Goal: Task Accomplishment & Management: Use online tool/utility

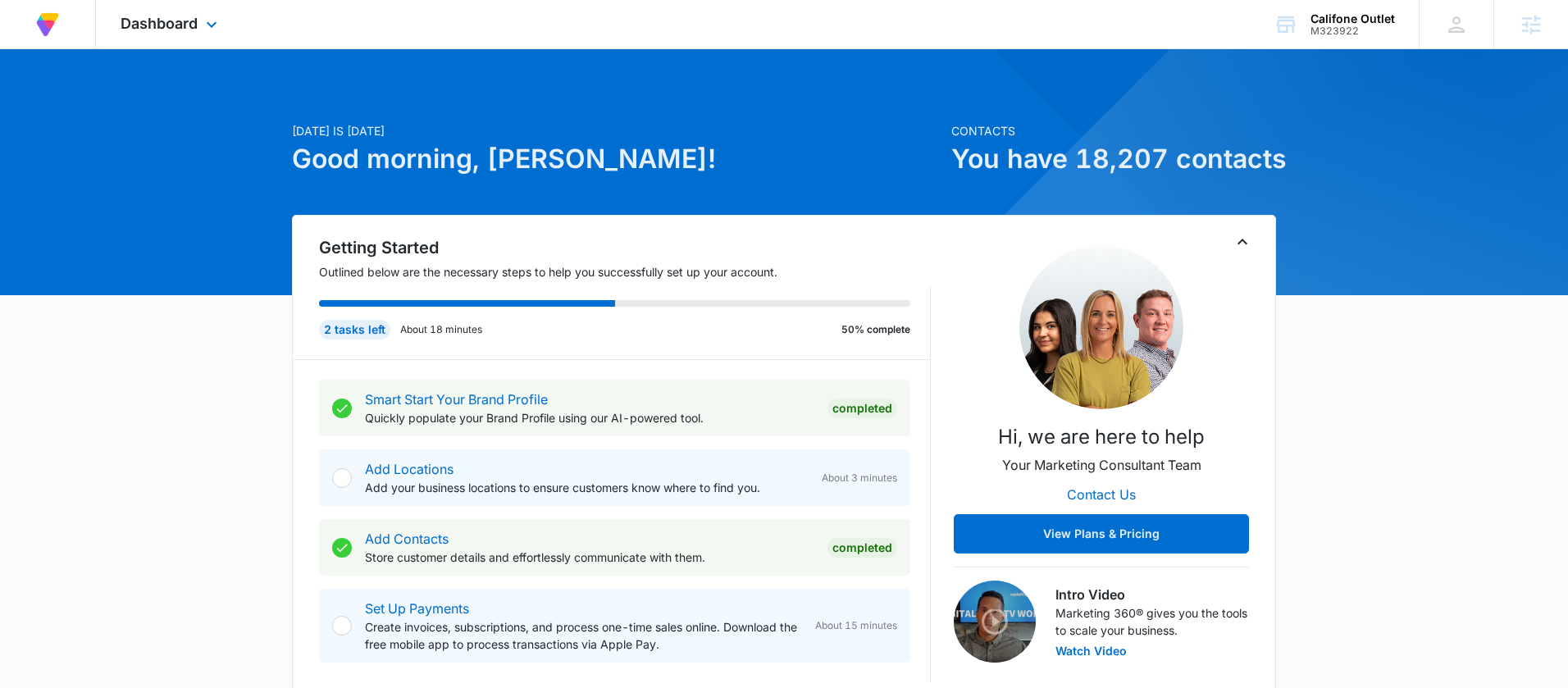
click at [184, 12] on div "Dashboard Apps Reputation Forms CRM Email Social Content Ads Intelligence Files…" at bounding box center [171, 24] width 150 height 49
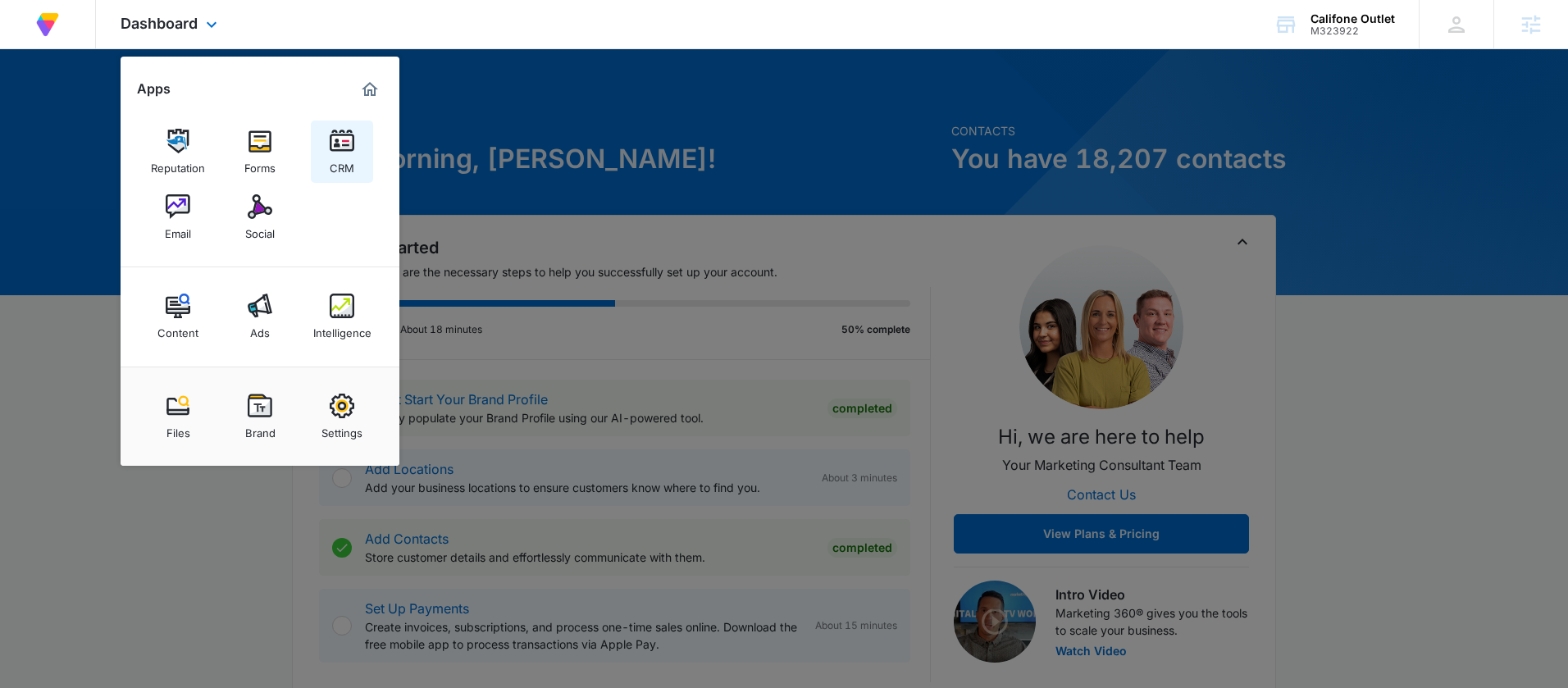
click at [334, 166] on div "CRM" at bounding box center [342, 163] width 24 height 21
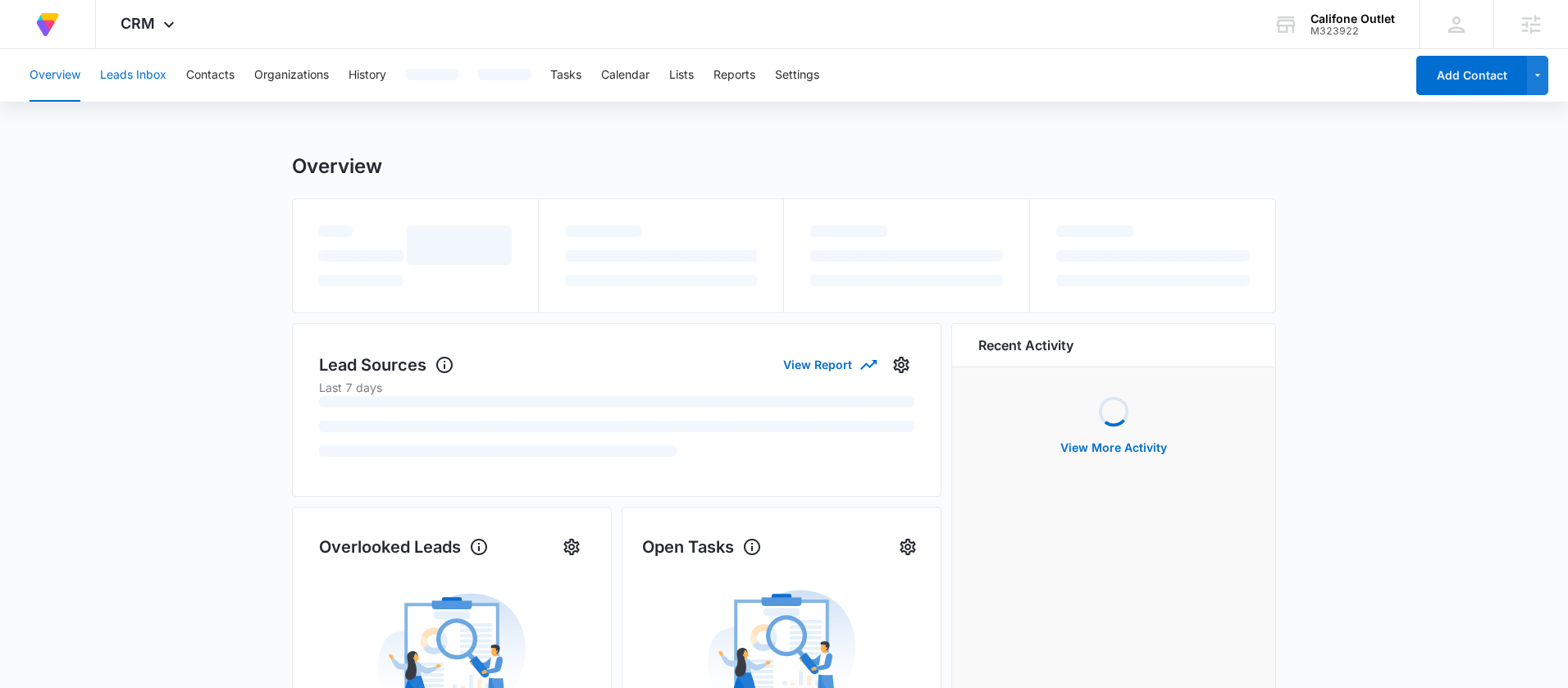
click at [139, 78] on button "Leads Inbox" at bounding box center [133, 75] width 66 height 52
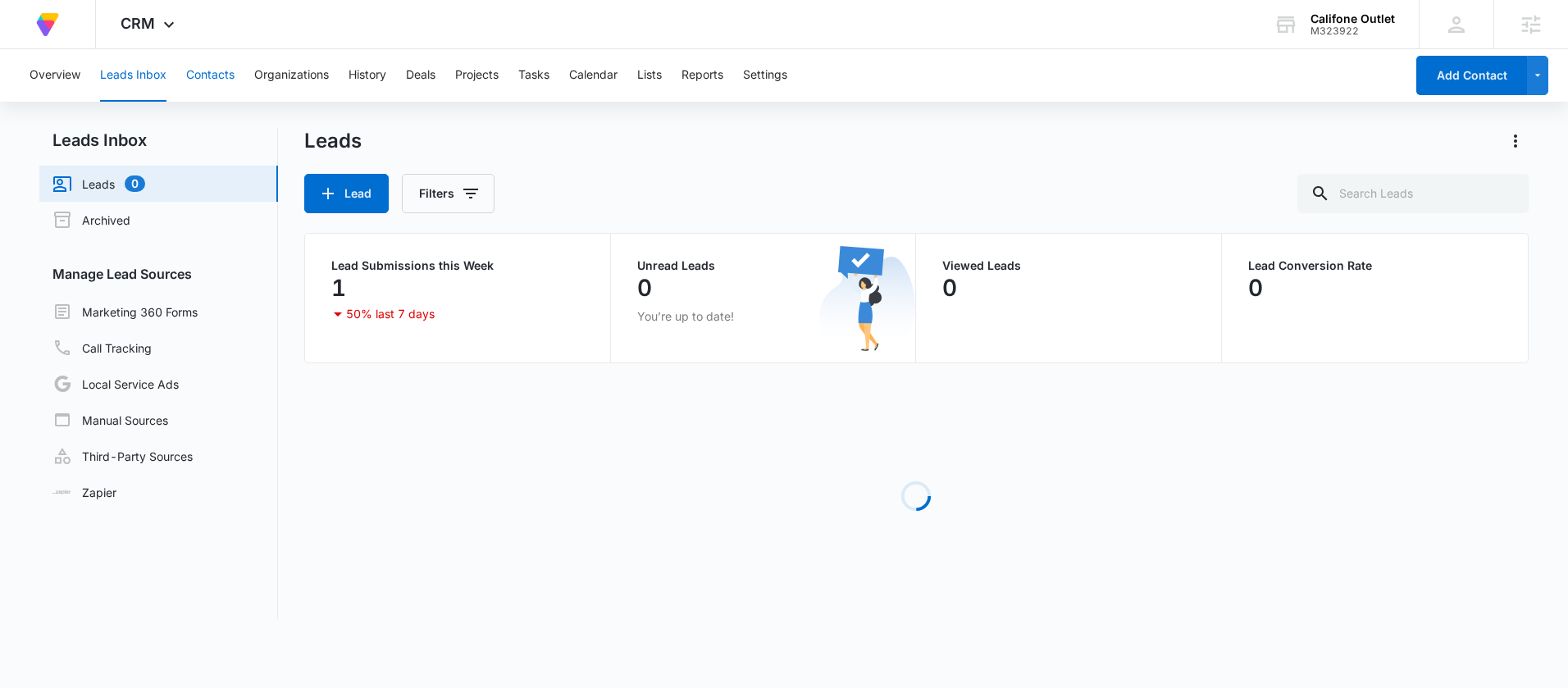
click at [203, 81] on button "Contacts" at bounding box center [210, 75] width 49 height 52
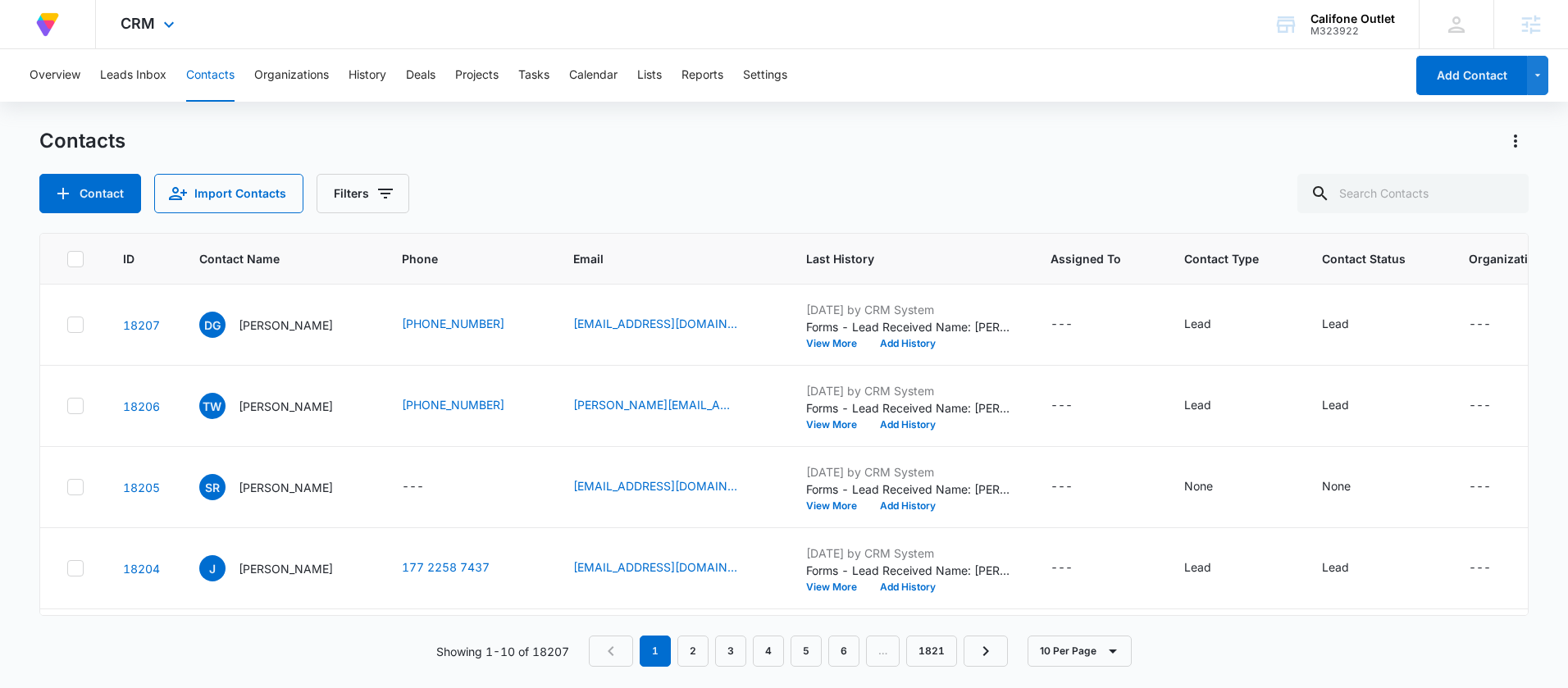
click at [170, 39] on div "CRM Apps Reputation Forms CRM Email Social Content Ads Intelligence Files Brand…" at bounding box center [150, 24] width 108 height 49
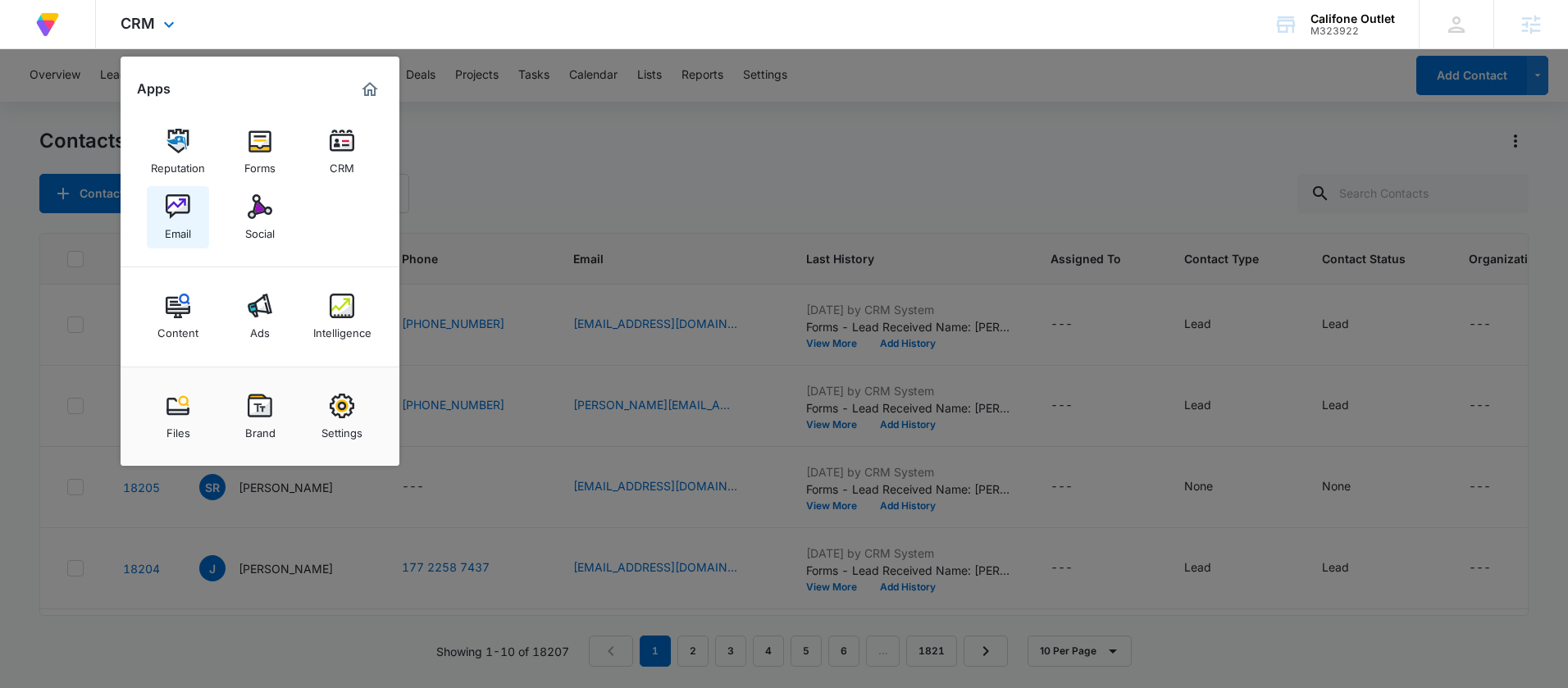
click at [186, 207] on img at bounding box center [177, 206] width 24 height 24
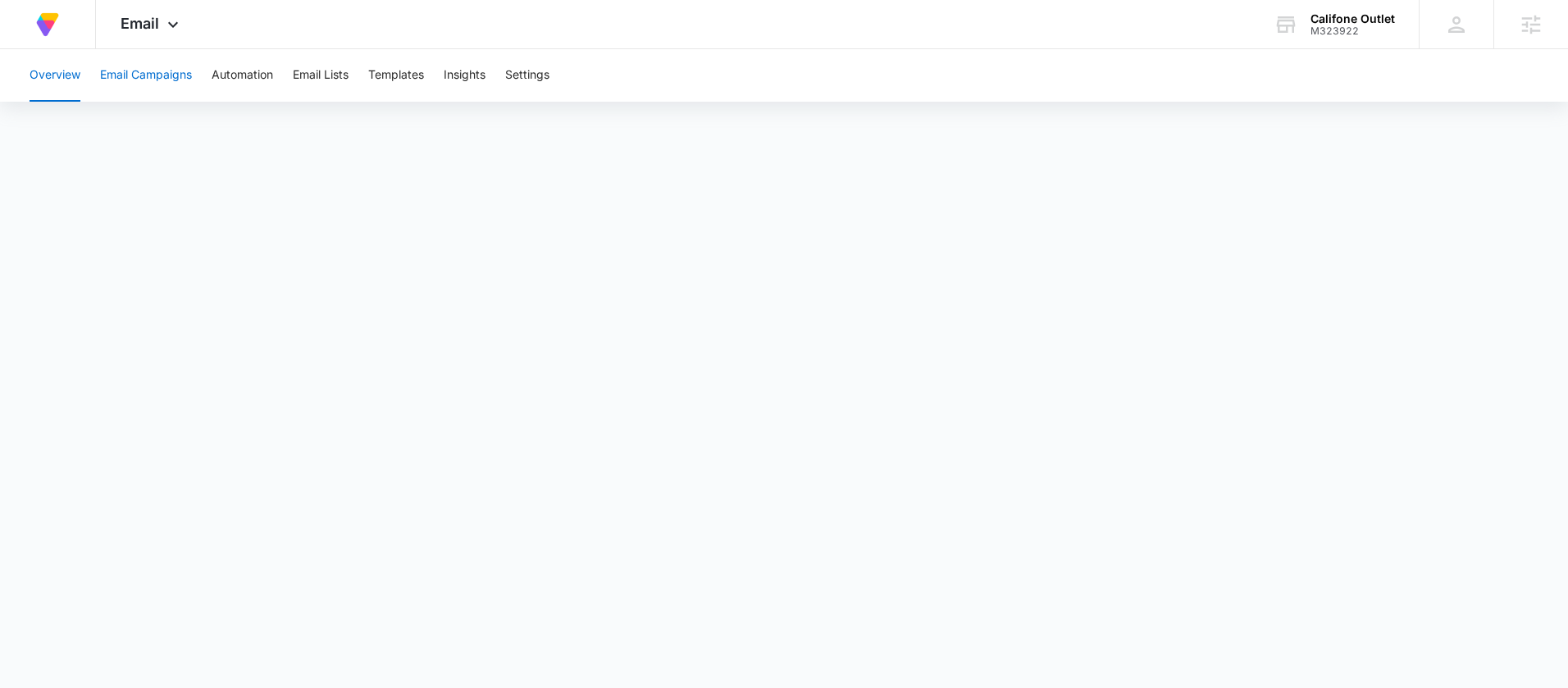
click at [173, 68] on button "Email Campaigns" at bounding box center [146, 75] width 92 height 52
click at [158, 31] on span "Email" at bounding box center [140, 24] width 39 height 17
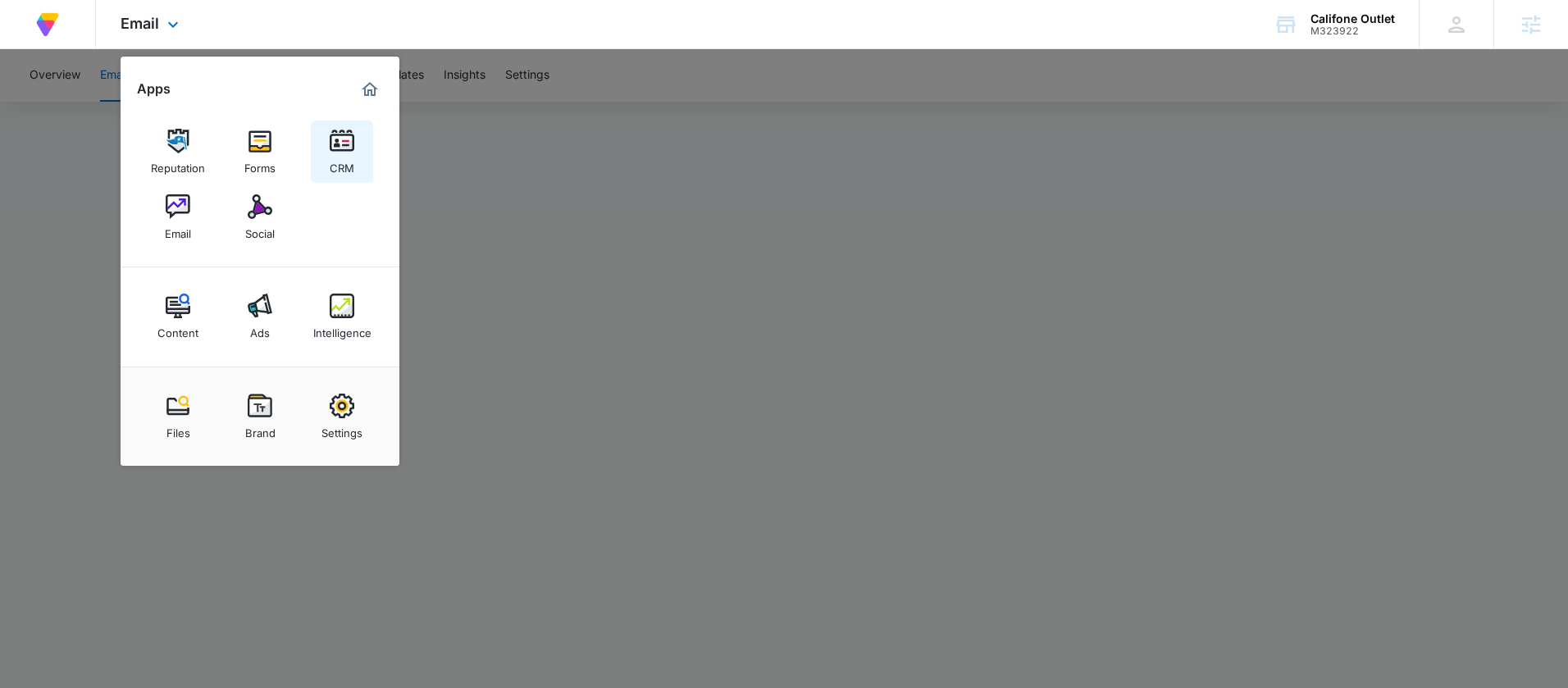
click at [320, 161] on link "CRM" at bounding box center [342, 151] width 62 height 62
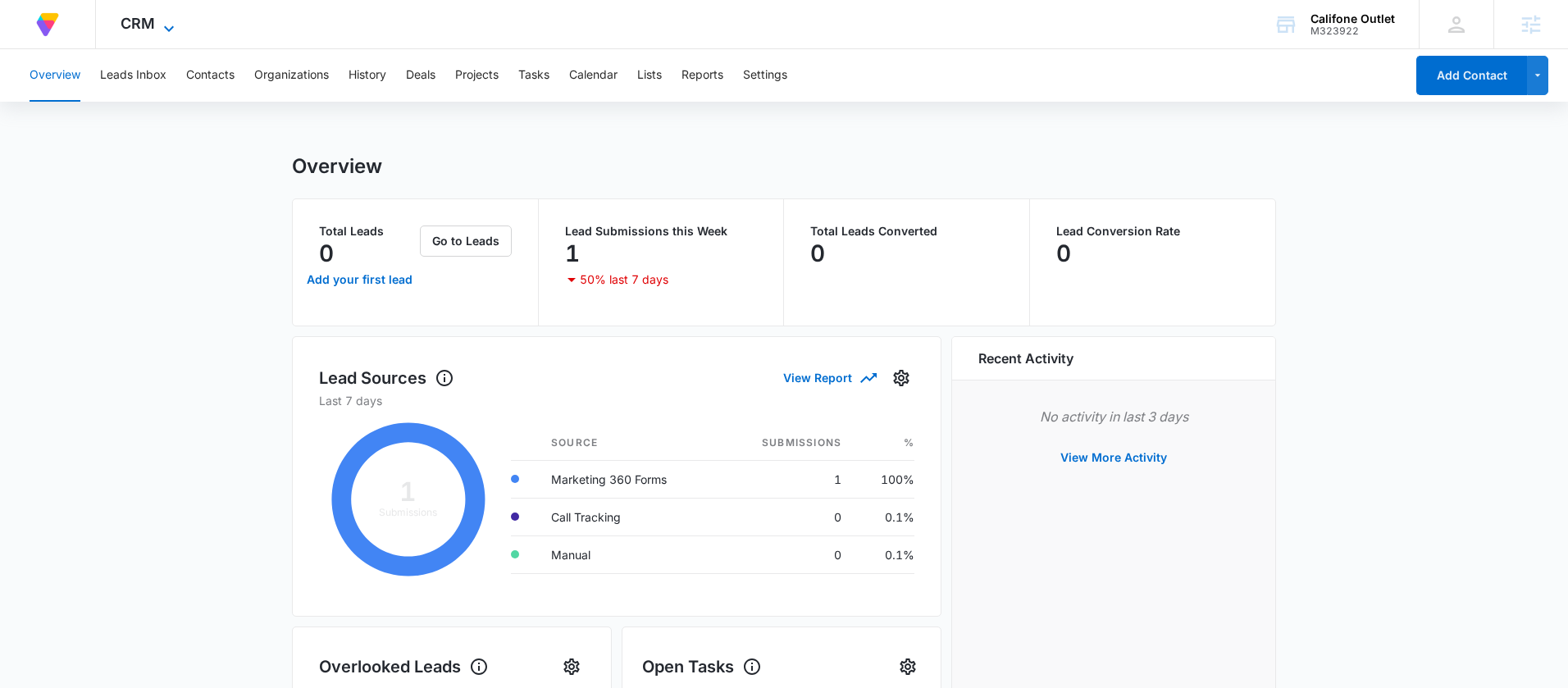
click at [146, 16] on span "CRM" at bounding box center [137, 24] width 34 height 17
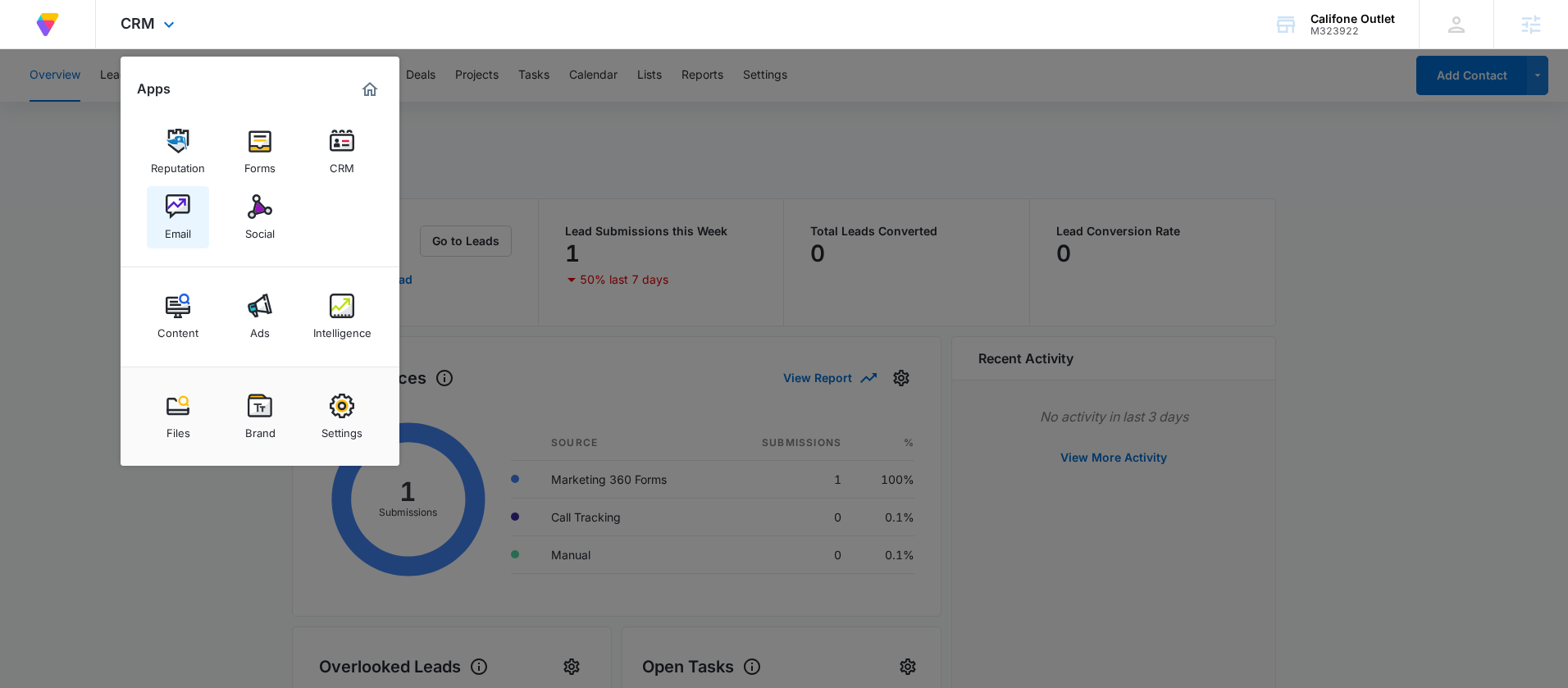
click at [185, 220] on div "Email" at bounding box center [177, 229] width 26 height 21
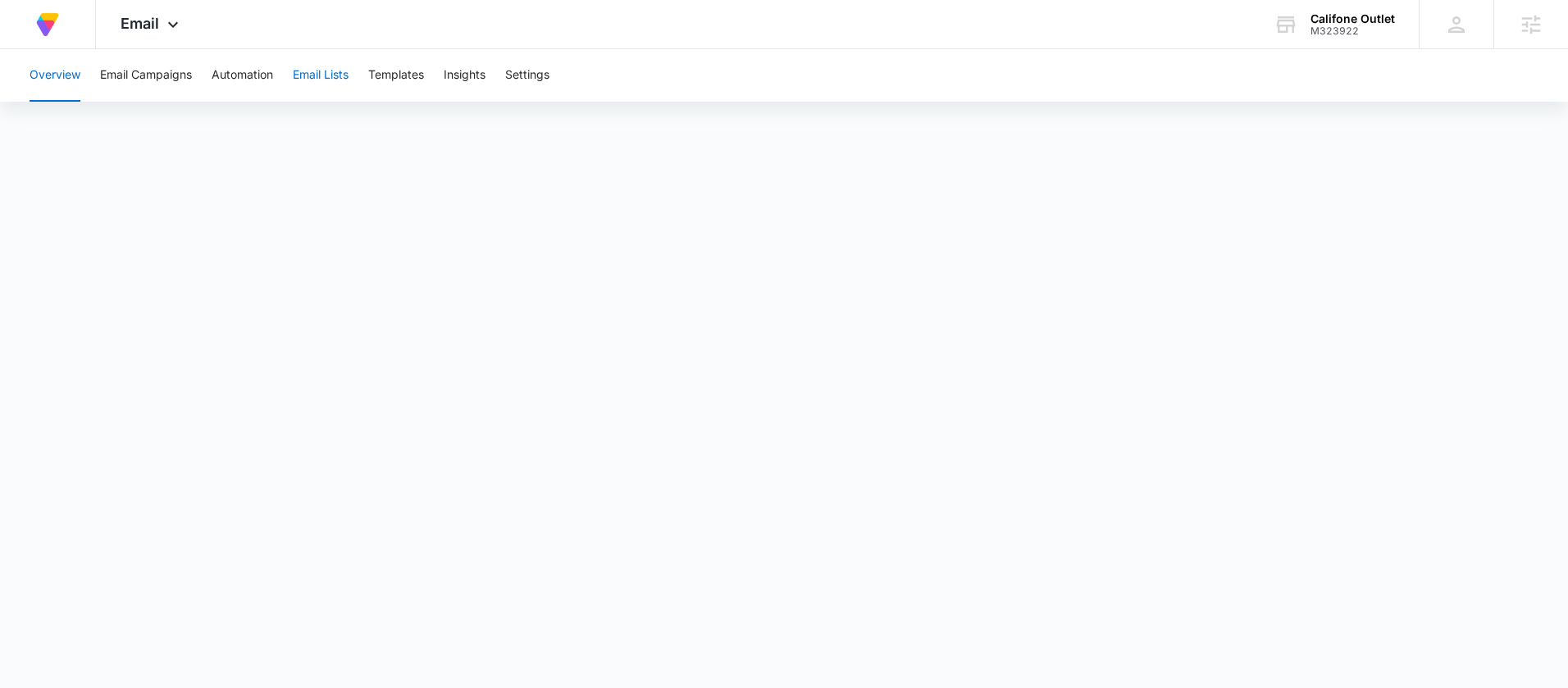
click at [336, 79] on button "Email Lists" at bounding box center [320, 75] width 56 height 52
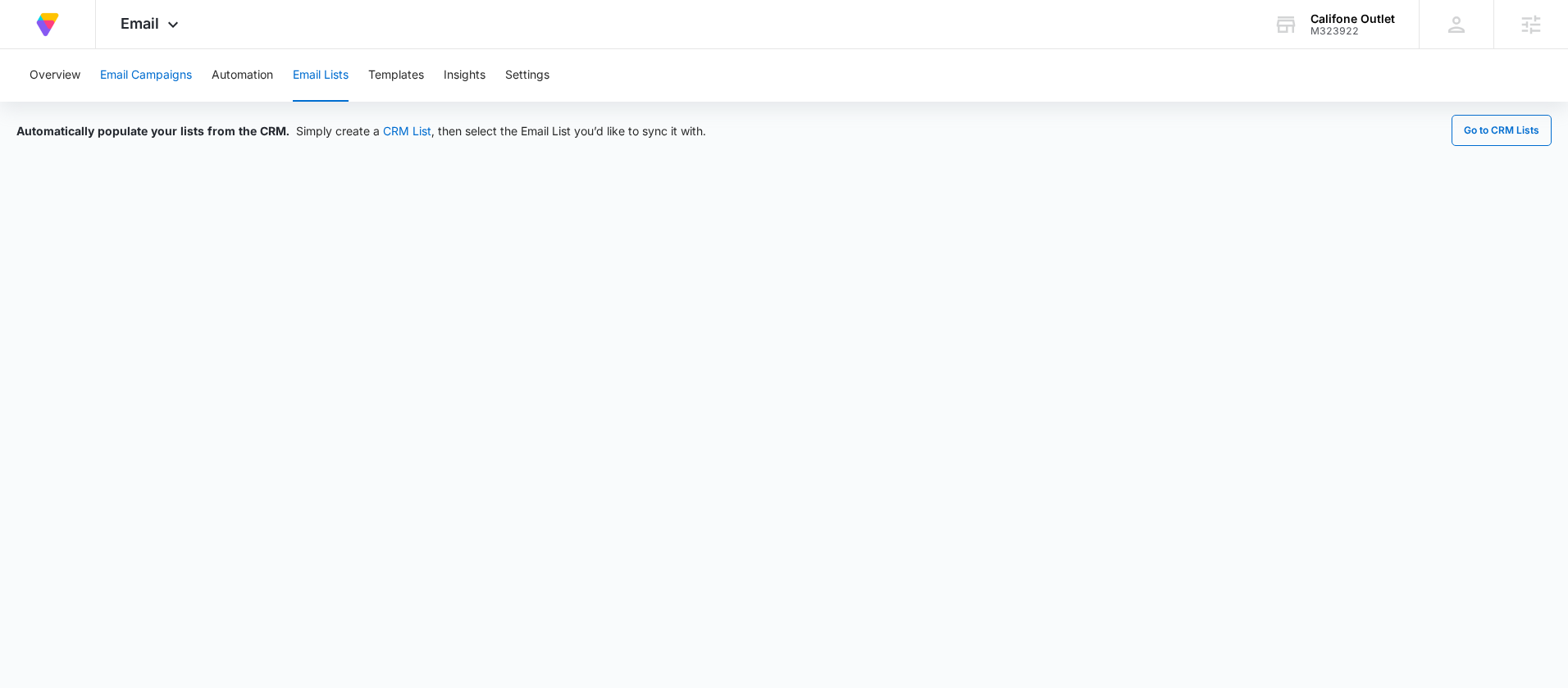
click at [157, 70] on button "Email Campaigns" at bounding box center [146, 75] width 92 height 52
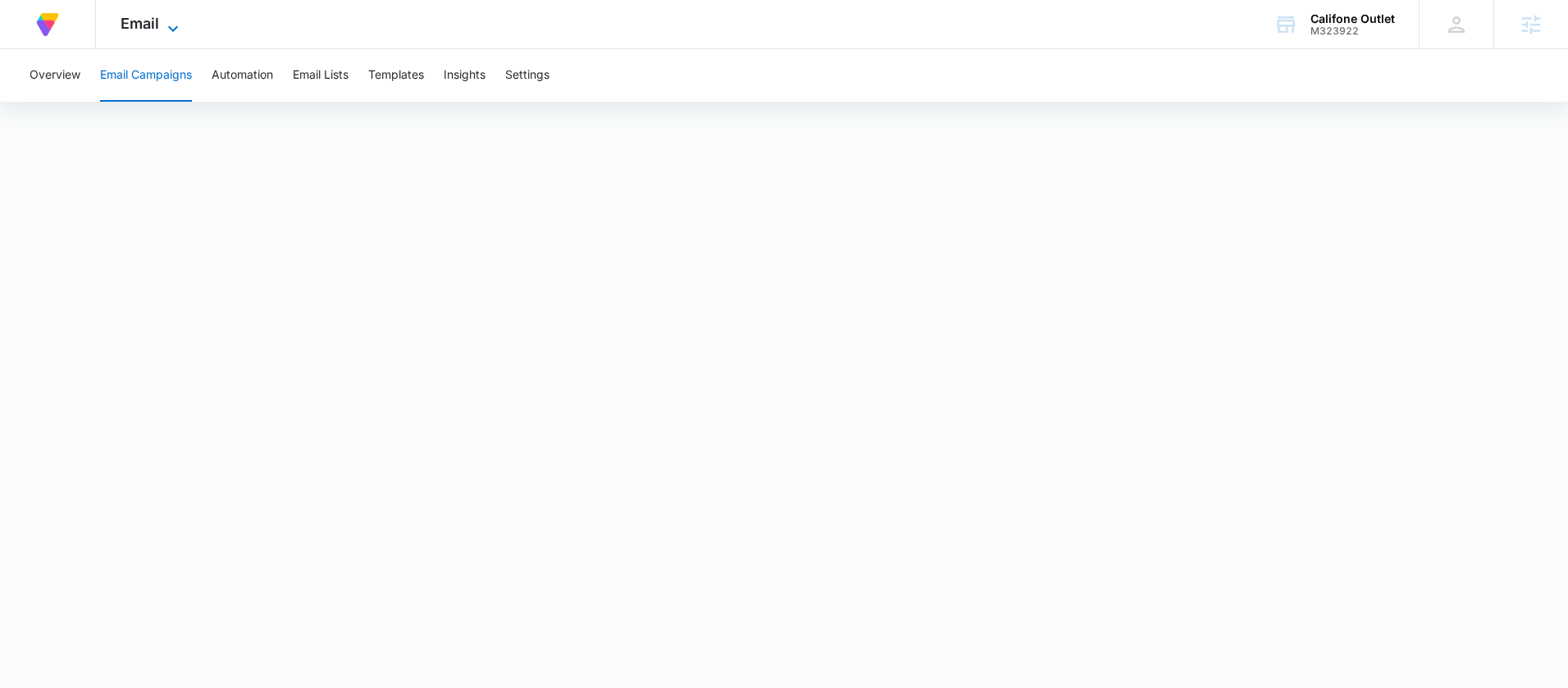
click at [156, 27] on span "Email" at bounding box center [140, 24] width 39 height 17
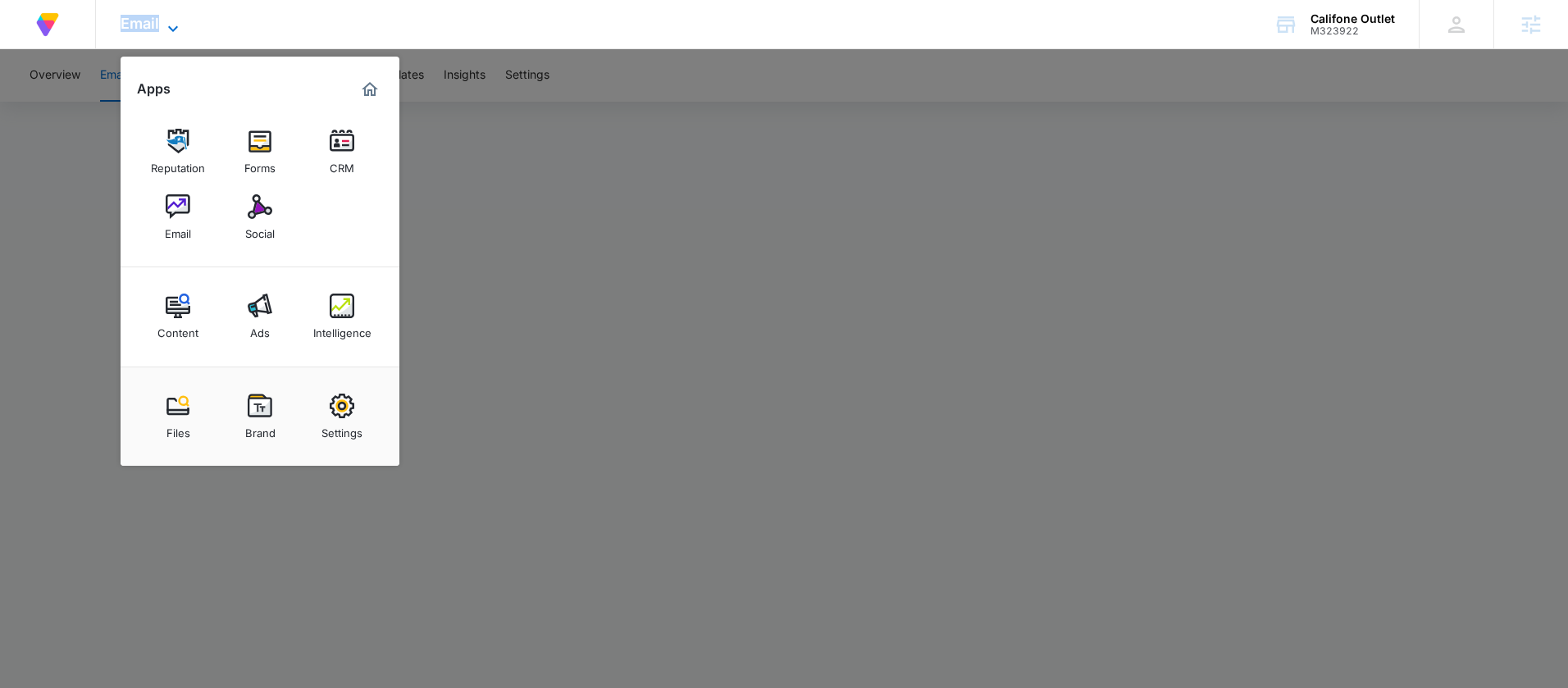
click at [156, 27] on span "Email" at bounding box center [140, 24] width 39 height 17
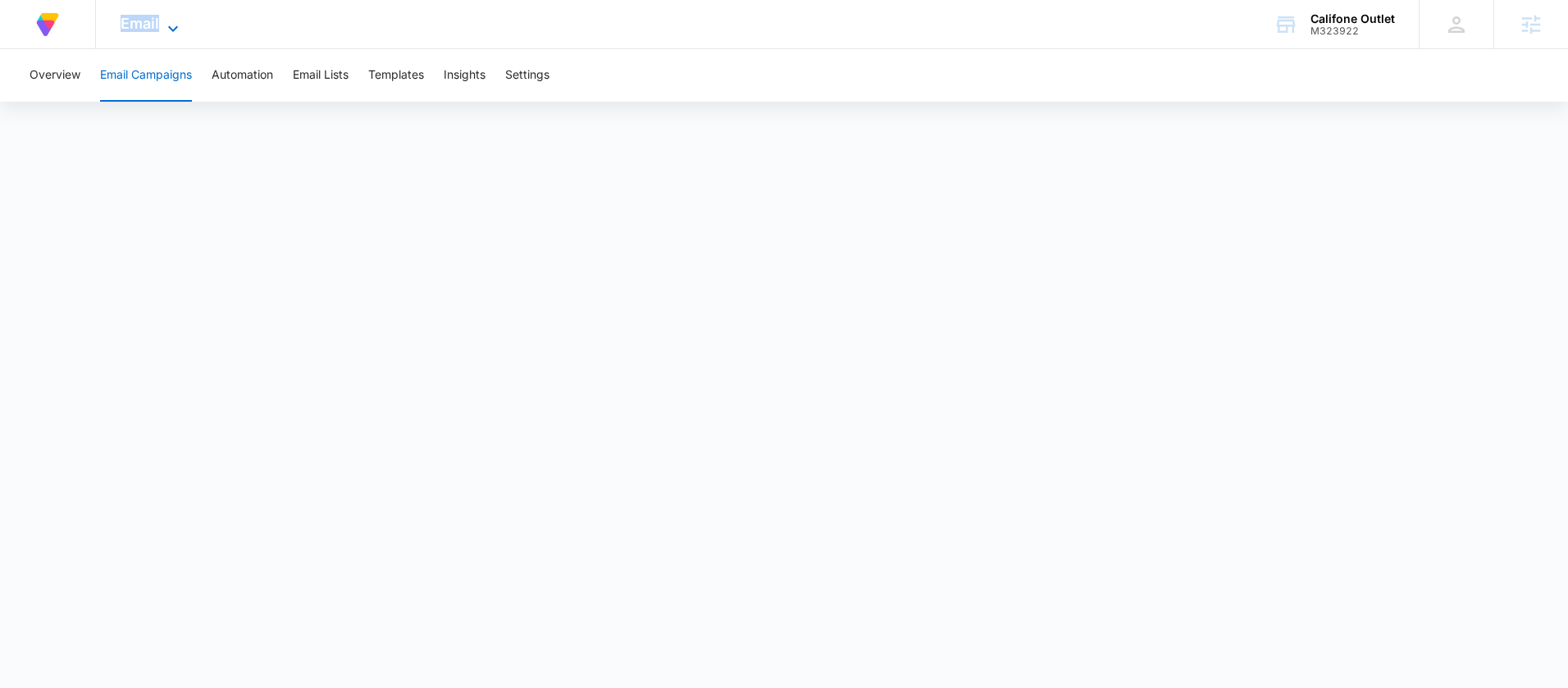
click at [141, 19] on span "Email" at bounding box center [140, 24] width 39 height 17
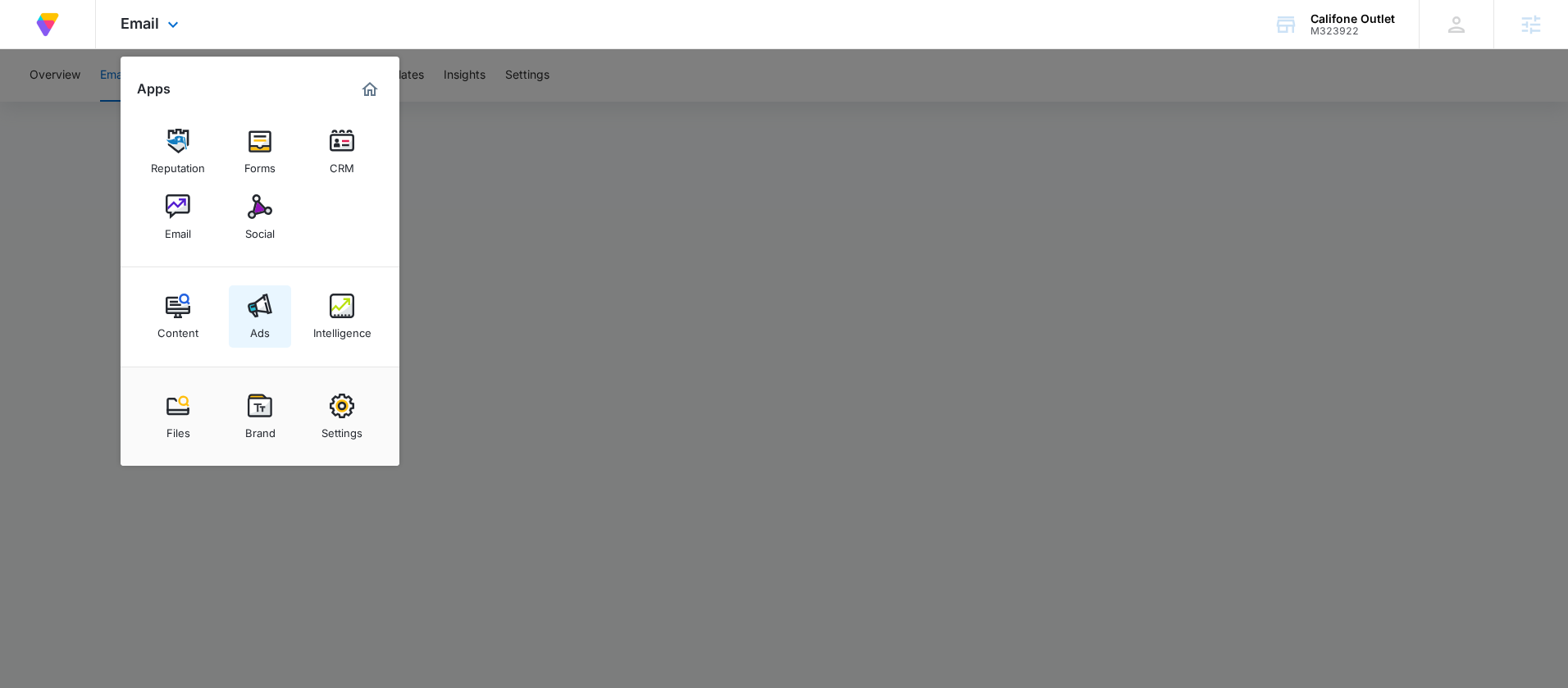
click at [241, 317] on link "Ads" at bounding box center [260, 316] width 62 height 62
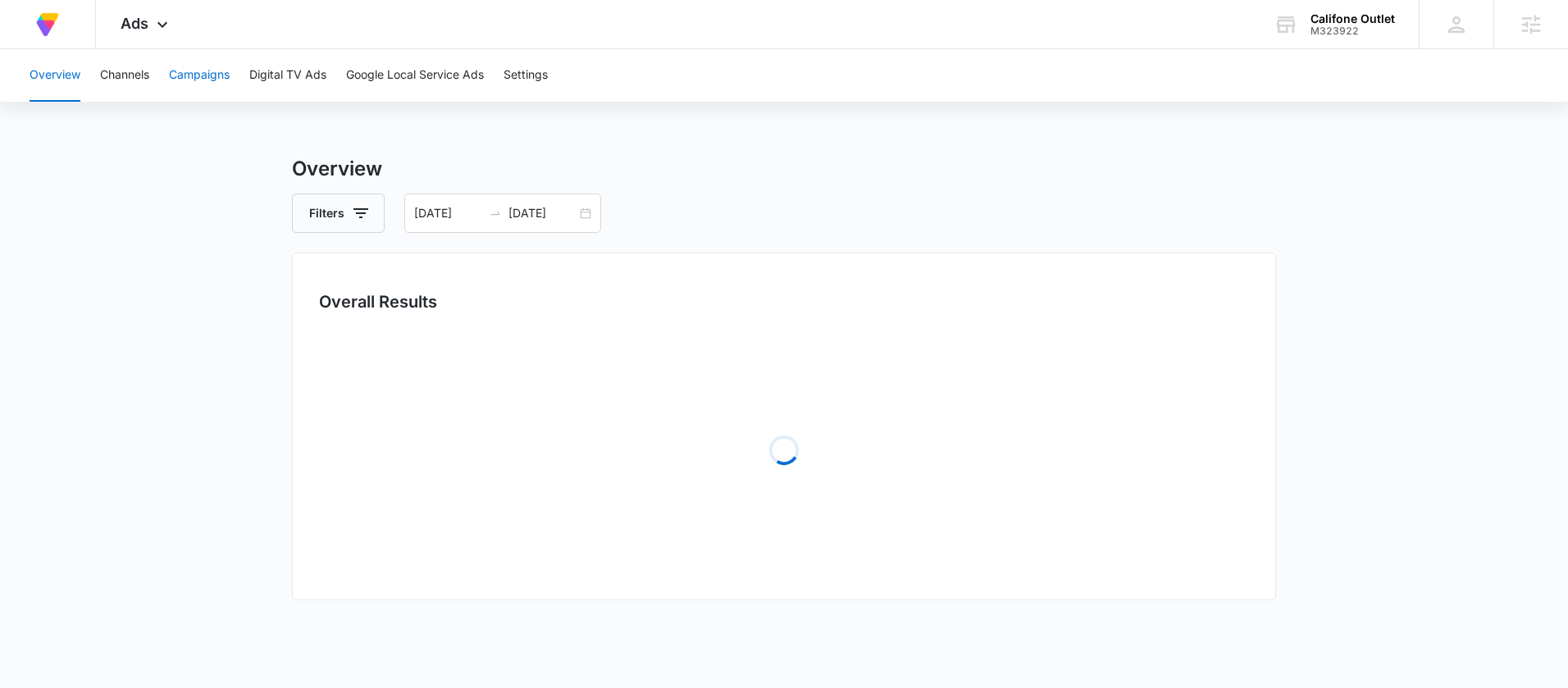
click at [212, 70] on button "Campaigns" at bounding box center [199, 75] width 61 height 52
click at [589, 214] on div "[DATE] [DATE]" at bounding box center [503, 213] width 197 height 40
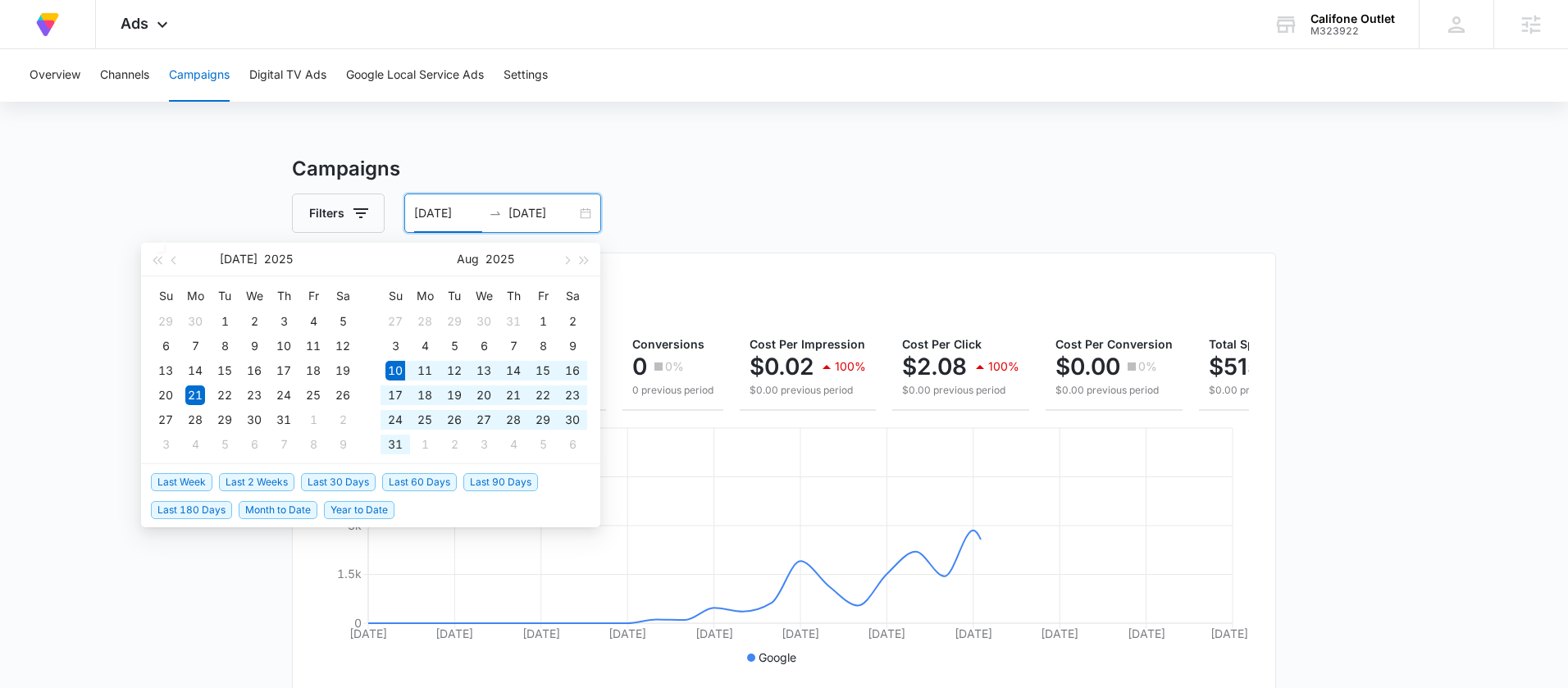
click at [320, 474] on span "Last 30 Days" at bounding box center [338, 481] width 75 height 18
type input "[DATE]"
